Goal: Obtain resource: Download file/media

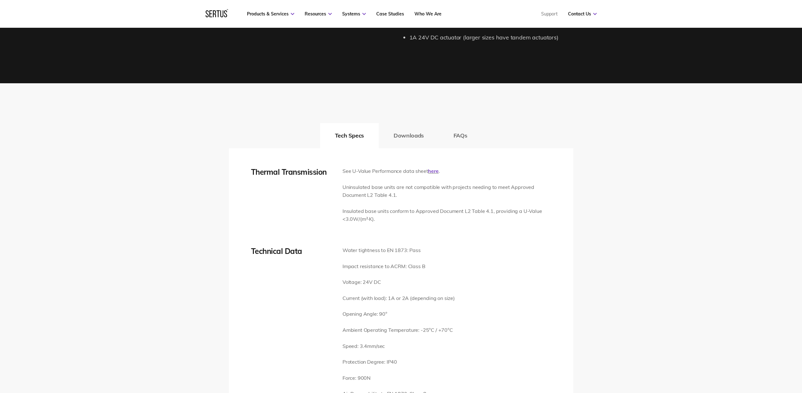
scroll to position [896, 0]
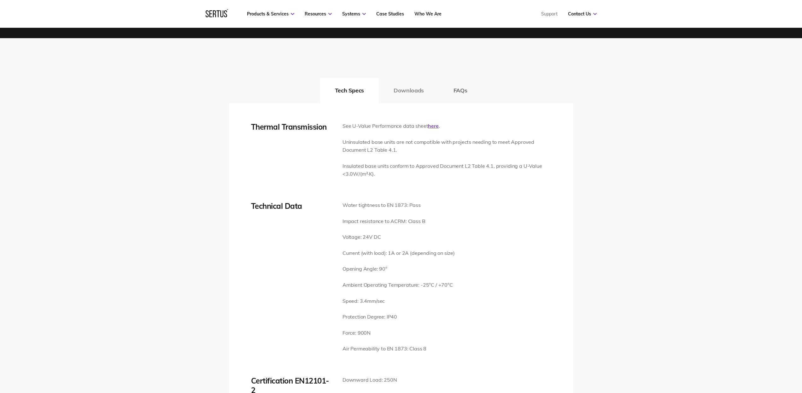
click at [413, 86] on button "Downloads" at bounding box center [409, 90] width 60 height 25
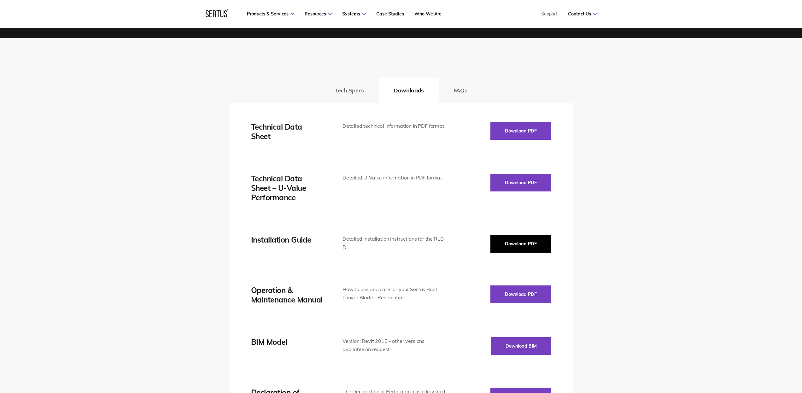
click at [518, 241] on button "Download PDF" at bounding box center [520, 244] width 61 height 18
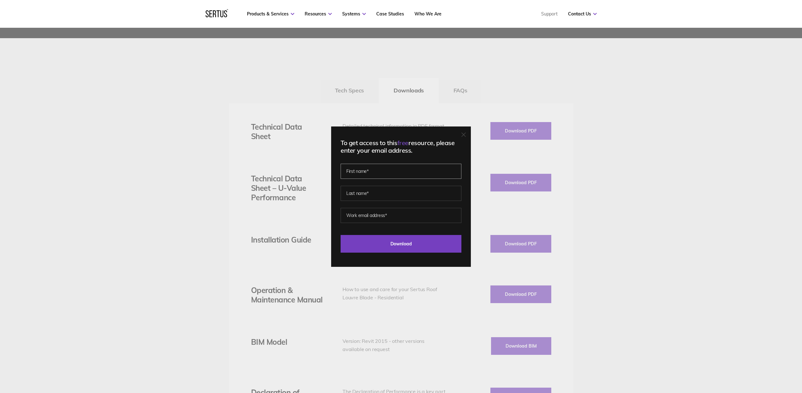
click at [371, 176] on input "text" at bounding box center [401, 171] width 121 height 15
type input "[PERSON_NAME]"
type input "Small"
type input "[PERSON_NAME][EMAIL_ADDRESS][DOMAIN_NAME]"
click at [404, 243] on input "Download" at bounding box center [401, 244] width 121 height 18
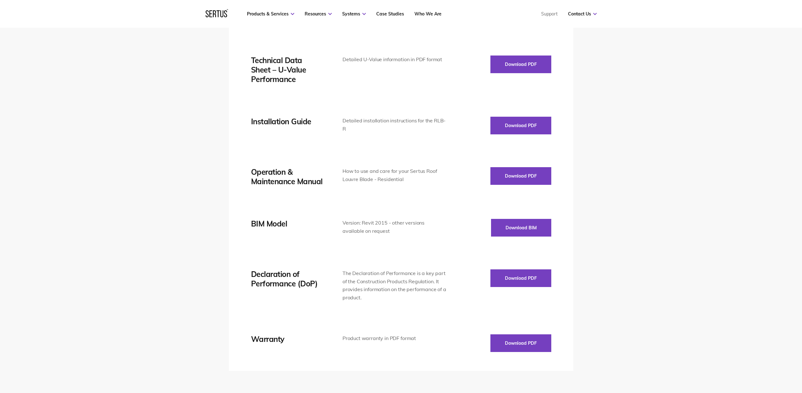
scroll to position [1015, 0]
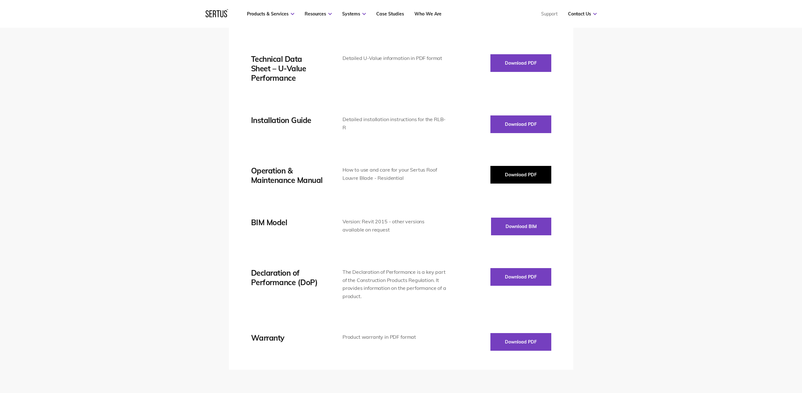
click at [508, 176] on button "Download PDF" at bounding box center [520, 175] width 61 height 18
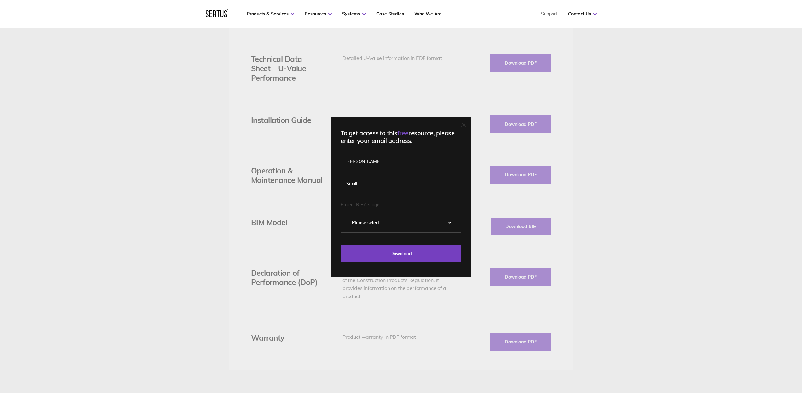
click at [464, 126] on icon at bounding box center [463, 125] width 4 height 4
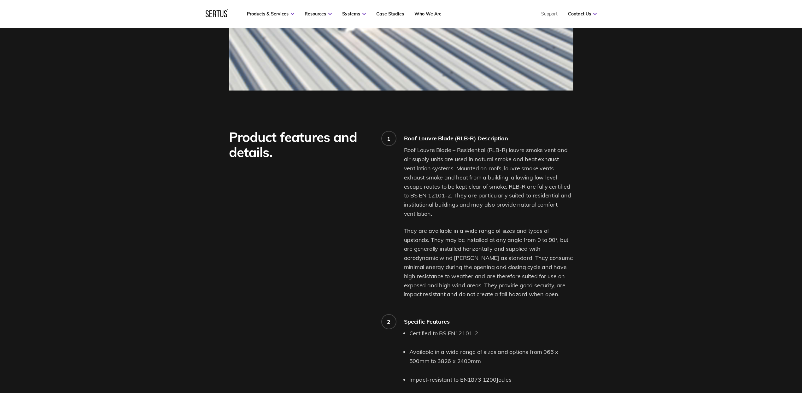
scroll to position [80, 0]
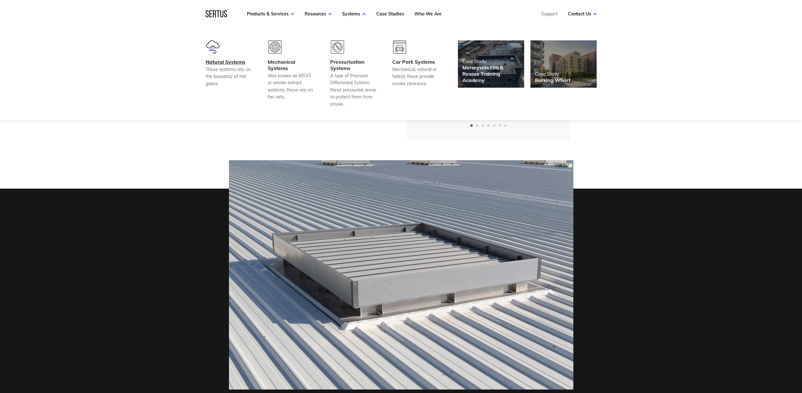
click at [214, 61] on div "Natural Systems" at bounding box center [229, 62] width 47 height 6
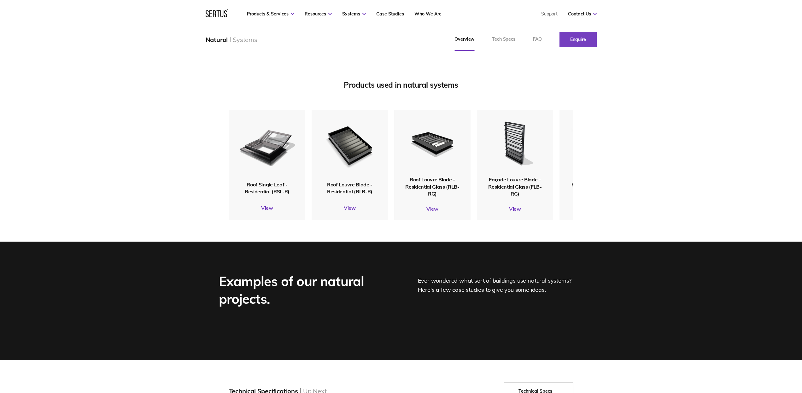
scroll to position [753, 0]
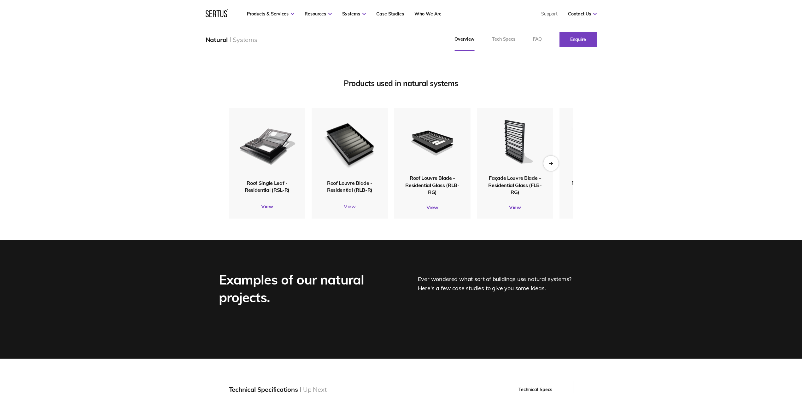
click at [349, 209] on link "View" at bounding box center [350, 206] width 76 height 6
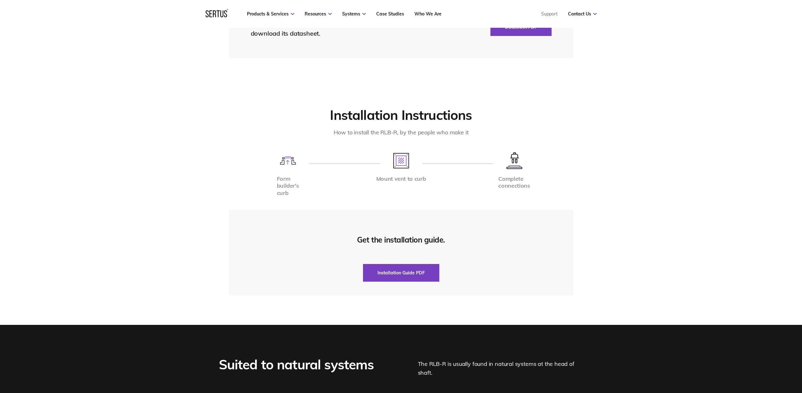
scroll to position [1495, 0]
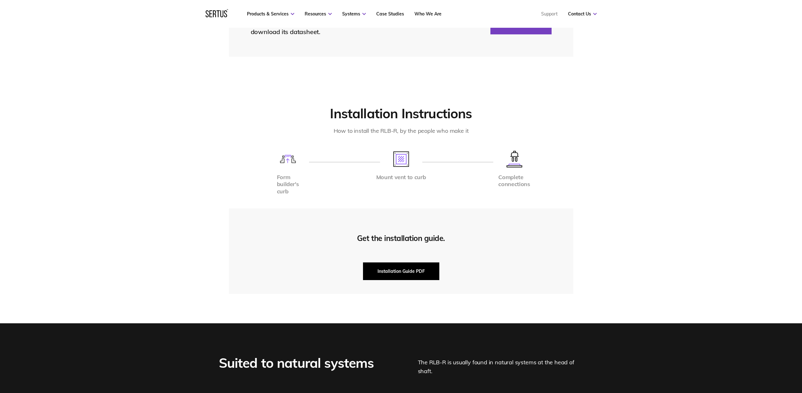
click at [393, 272] on button "Installation Guide PDF" at bounding box center [401, 271] width 76 height 18
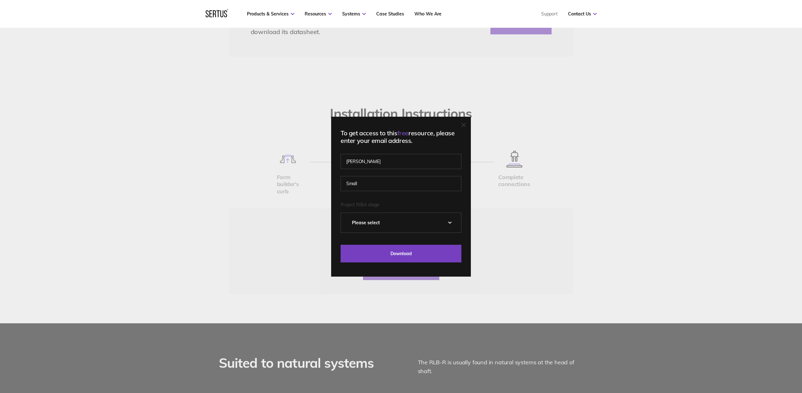
click at [381, 223] on select "Please Select 0 – Strategic Definition 1 - Preparation & Brief 2 - Concept Desi…" at bounding box center [401, 223] width 120 height 20
select select "2 - Concept Design"
click at [393, 254] on input "Download" at bounding box center [401, 254] width 121 height 18
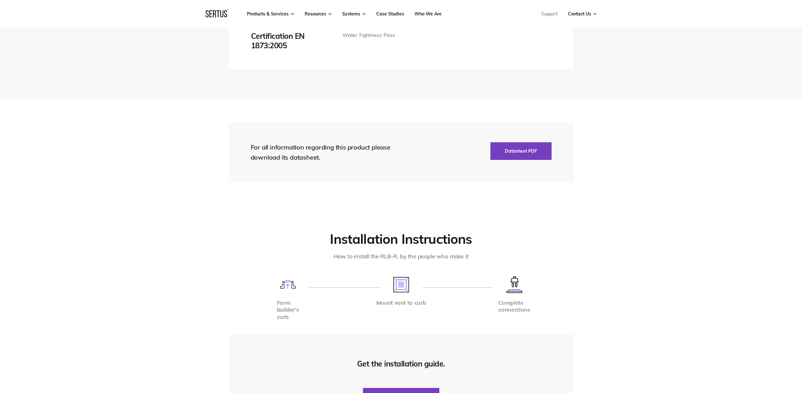
scroll to position [1353, 0]
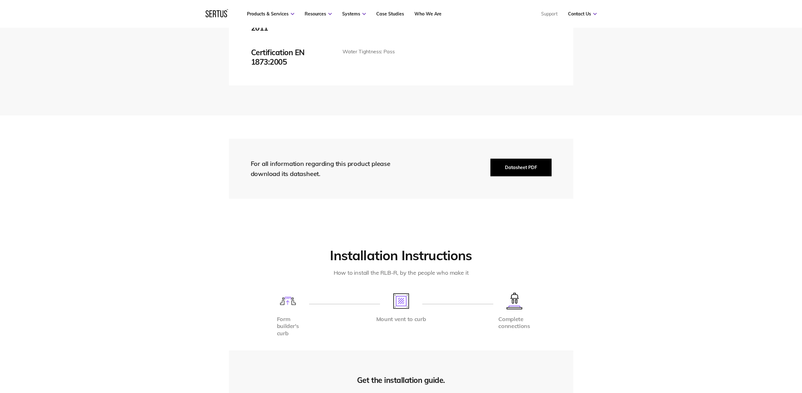
click at [521, 168] on button "Datasheet PDF" at bounding box center [520, 168] width 61 height 18
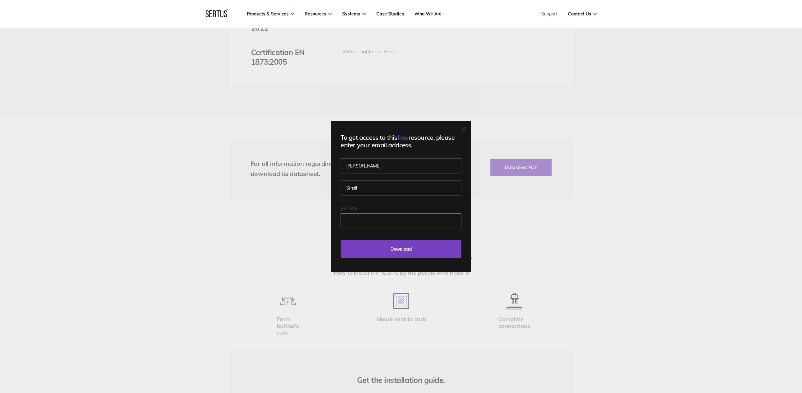
click at [382, 222] on input "Job Title" at bounding box center [401, 220] width 121 height 15
type input "[PERSON_NAME]"
click at [364, 252] on input "Download" at bounding box center [401, 249] width 121 height 18
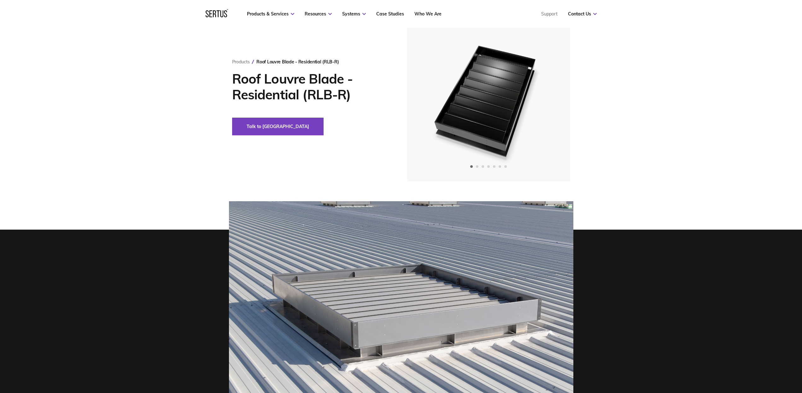
scroll to position [0, 0]
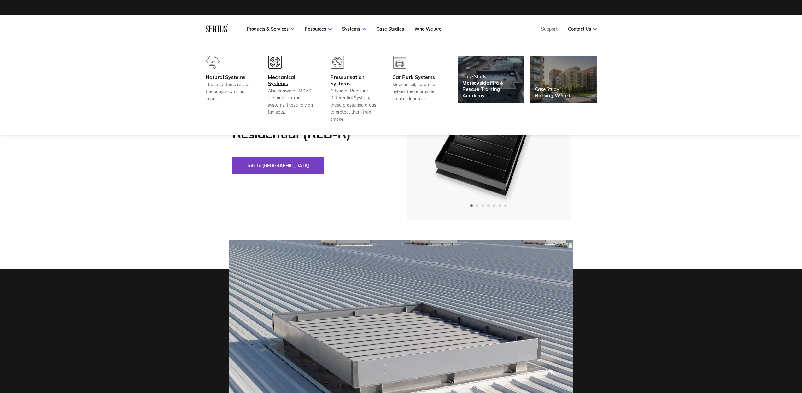
click at [284, 84] on div "Mechanical Systems" at bounding box center [291, 80] width 47 height 13
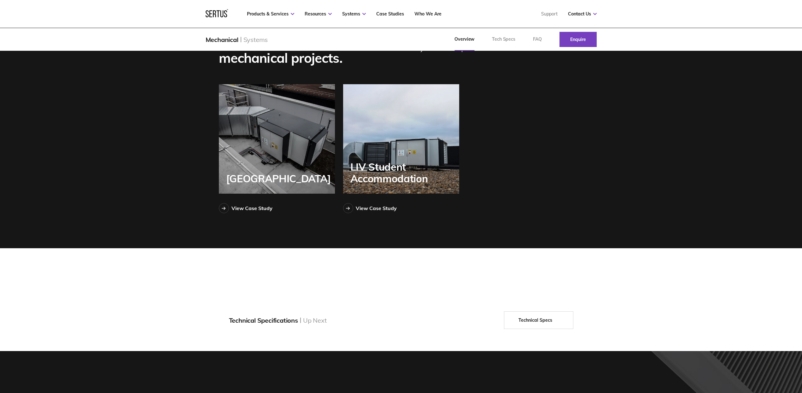
scroll to position [1048, 0]
